Goal: Task Accomplishment & Management: Use online tool/utility

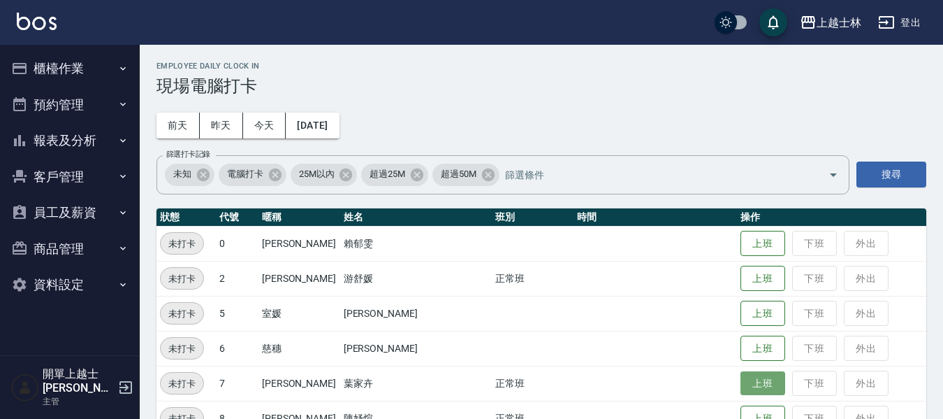
click at [745, 379] on button "上班" at bounding box center [763, 383] width 45 height 24
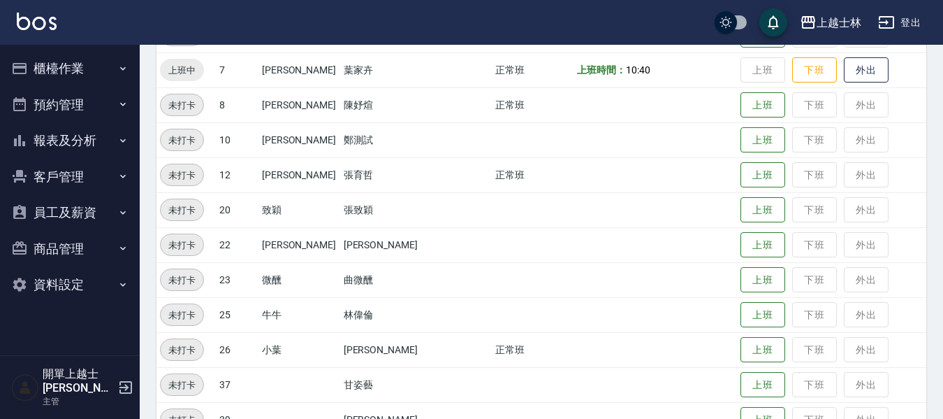
scroll to position [349, 0]
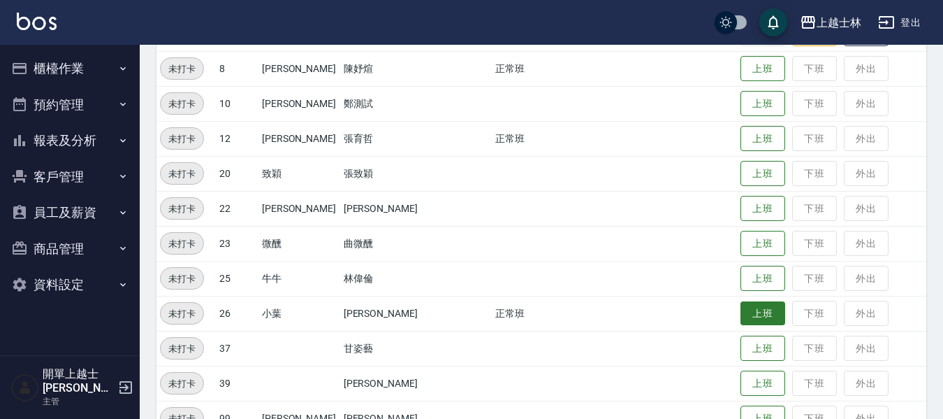
click at [746, 309] on button "上班" at bounding box center [763, 313] width 45 height 24
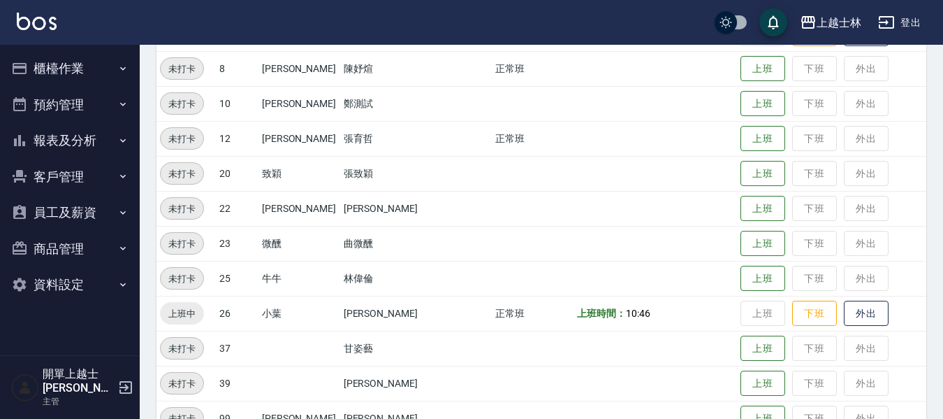
click at [580, 331] on td at bounding box center [656, 348] width 164 height 35
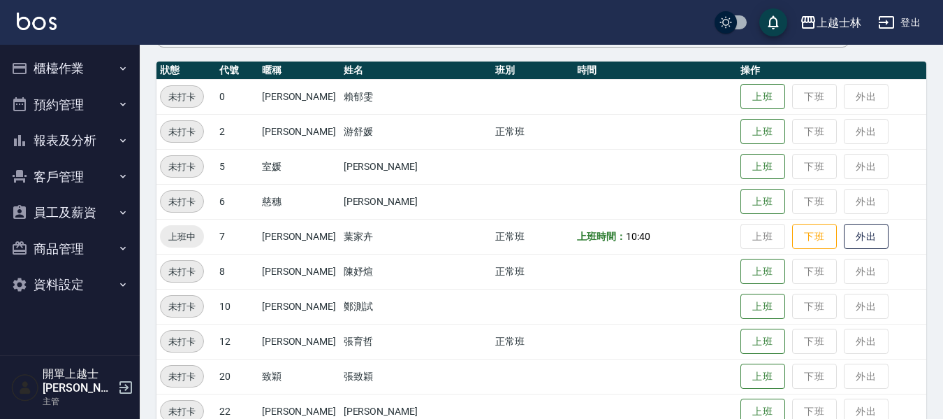
scroll to position [139, 0]
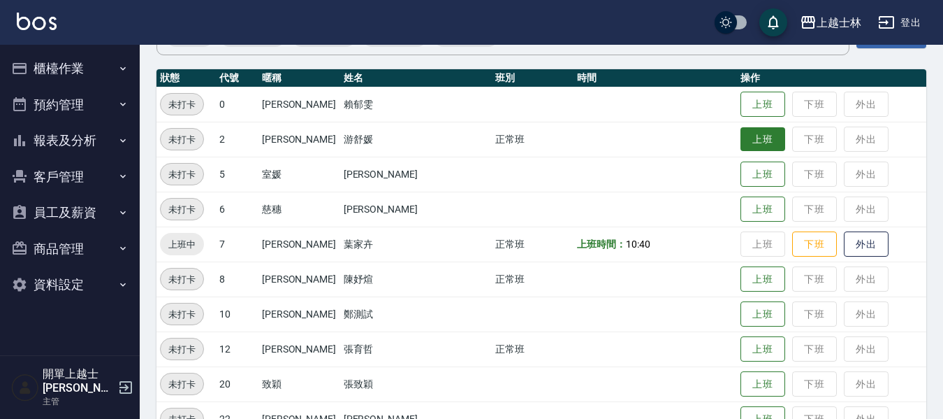
click at [741, 139] on button "上班" at bounding box center [763, 139] width 45 height 24
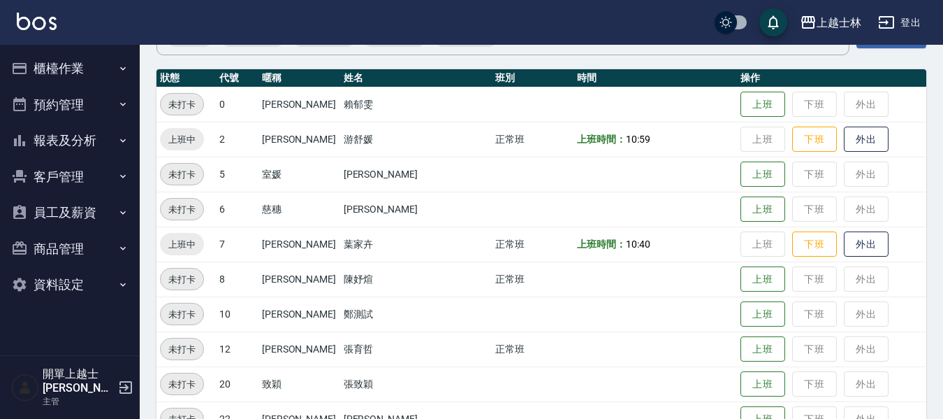
click at [124, 71] on icon "button" at bounding box center [122, 68] width 11 height 11
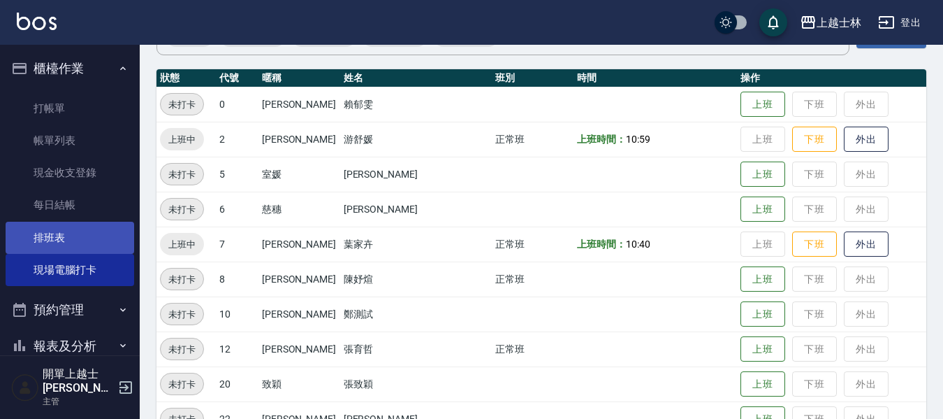
click at [110, 229] on link "排班表" at bounding box center [70, 238] width 129 height 32
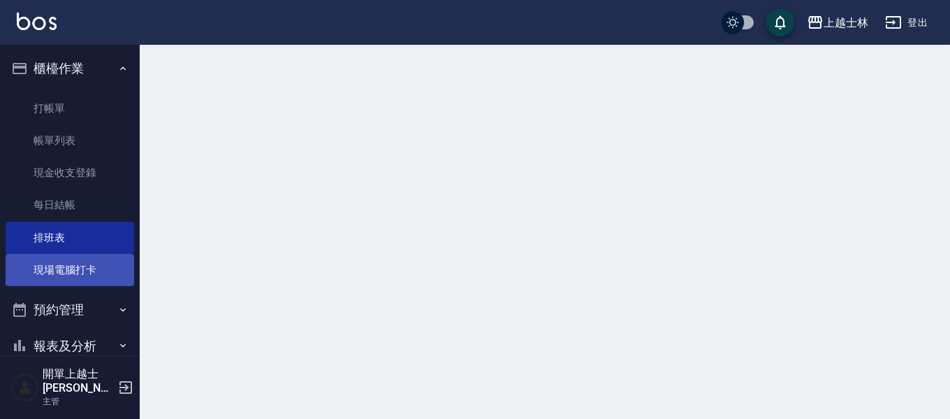
click at [90, 272] on link "現場電腦打卡" at bounding box center [70, 270] width 129 height 32
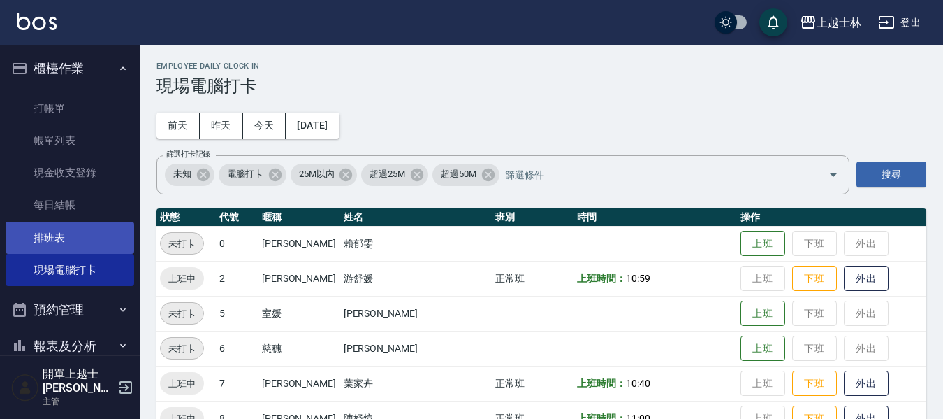
click at [84, 238] on link "排班表" at bounding box center [70, 238] width 129 height 32
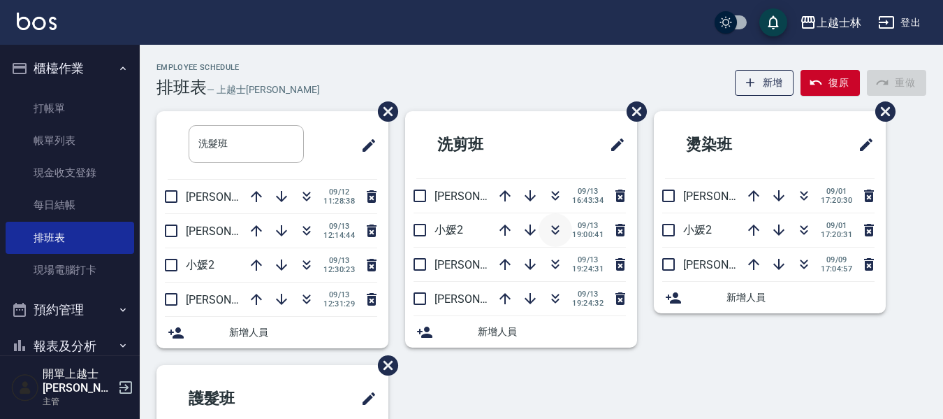
click at [555, 229] on icon "button" at bounding box center [556, 227] width 8 height 5
